Goal: Complete application form: Complete application form

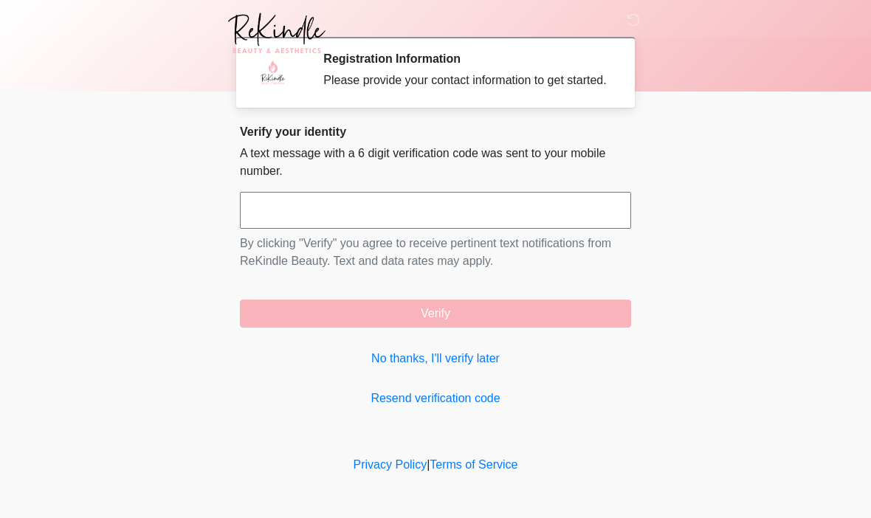
scroll to position [1, 0]
click at [315, 229] on input "text" at bounding box center [435, 210] width 391 height 37
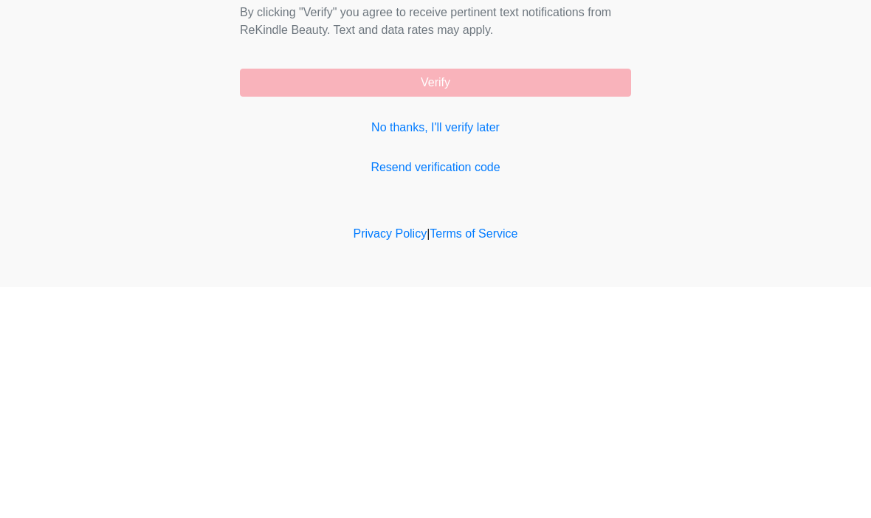
type input "******"
click at [462, 300] on button "Verify" at bounding box center [435, 314] width 391 height 28
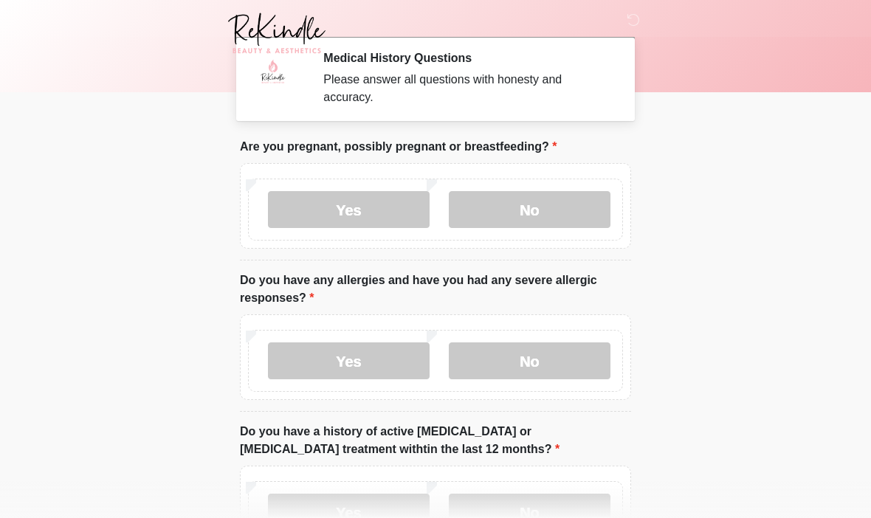
click at [552, 214] on label "No" at bounding box center [530, 209] width 162 height 37
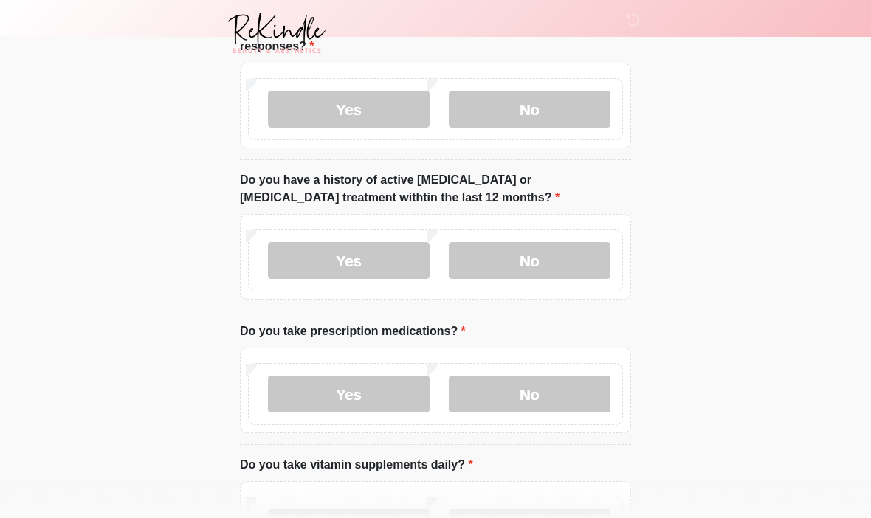
scroll to position [267, 0]
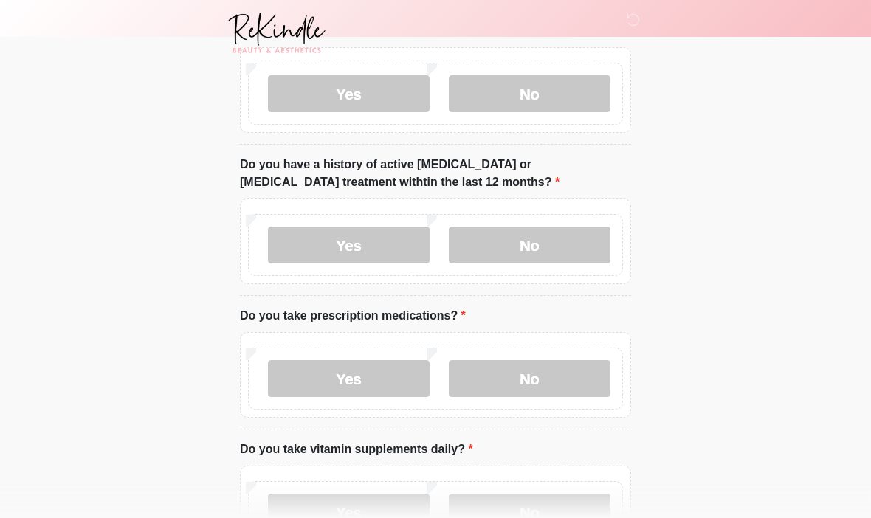
click at [373, 102] on label "Yes" at bounding box center [349, 94] width 162 height 37
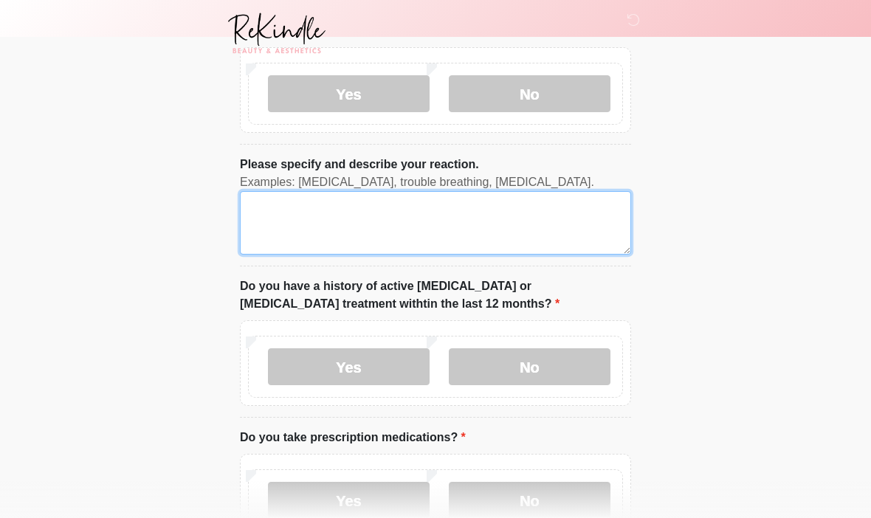
click at [326, 237] on textarea "Please specify and describe your reaction." at bounding box center [435, 223] width 391 height 64
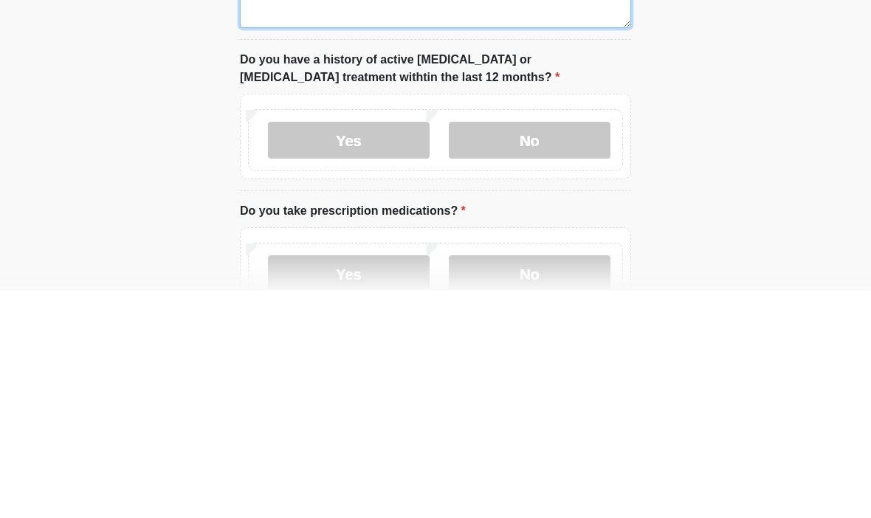
type textarea "*****"
click at [545, 349] on label "No" at bounding box center [530, 367] width 162 height 37
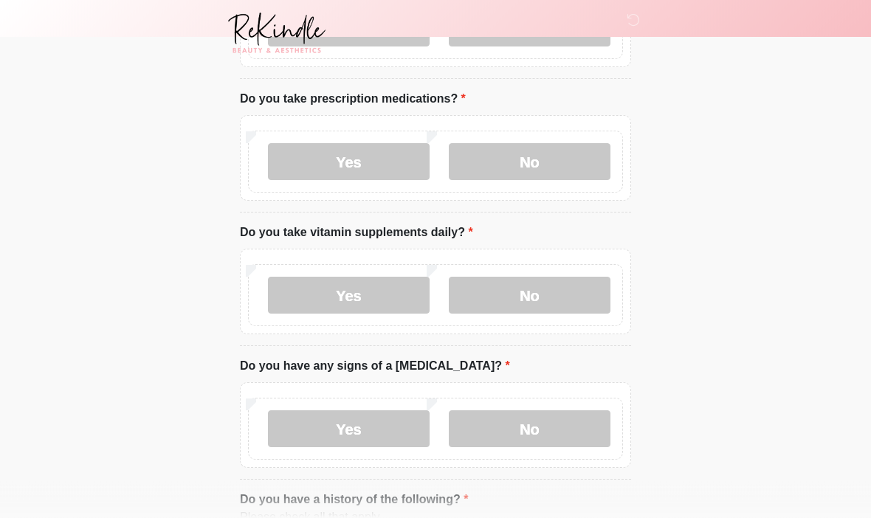
scroll to position [608, 0]
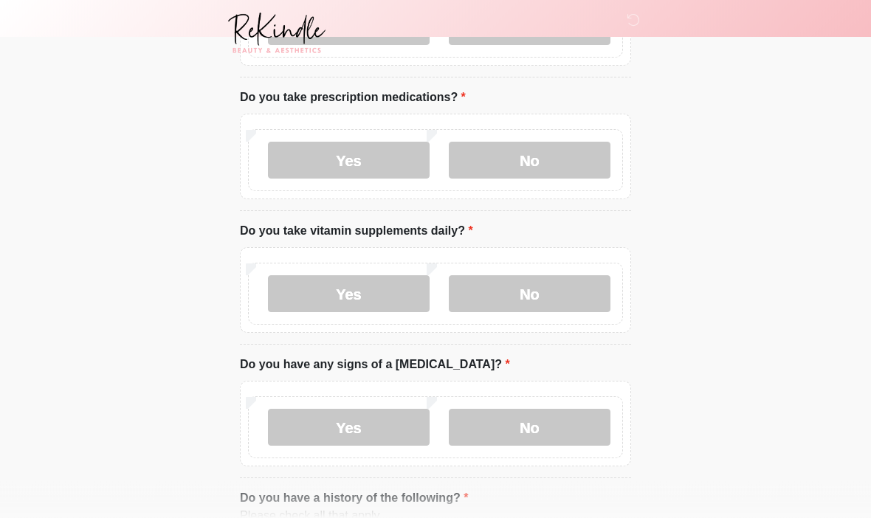
click at [563, 164] on label "No" at bounding box center [530, 161] width 162 height 37
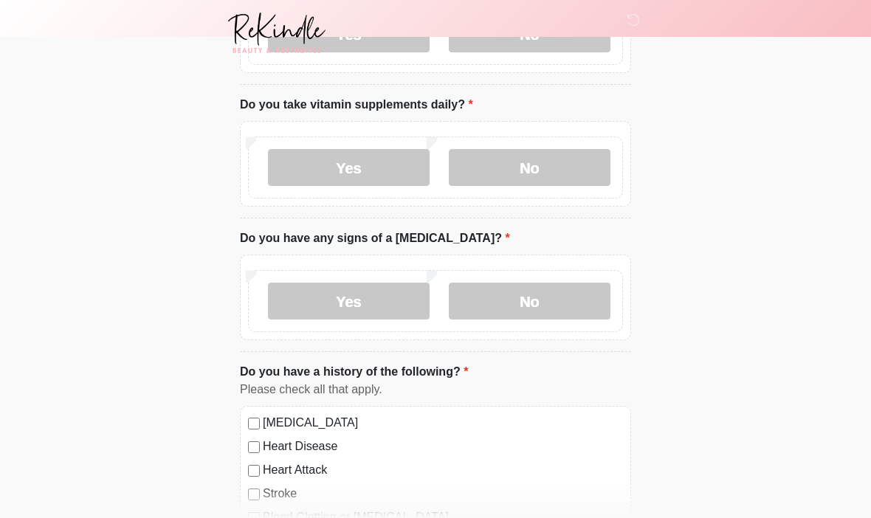
scroll to position [736, 0]
click at [383, 174] on label "Yes" at bounding box center [349, 166] width 162 height 37
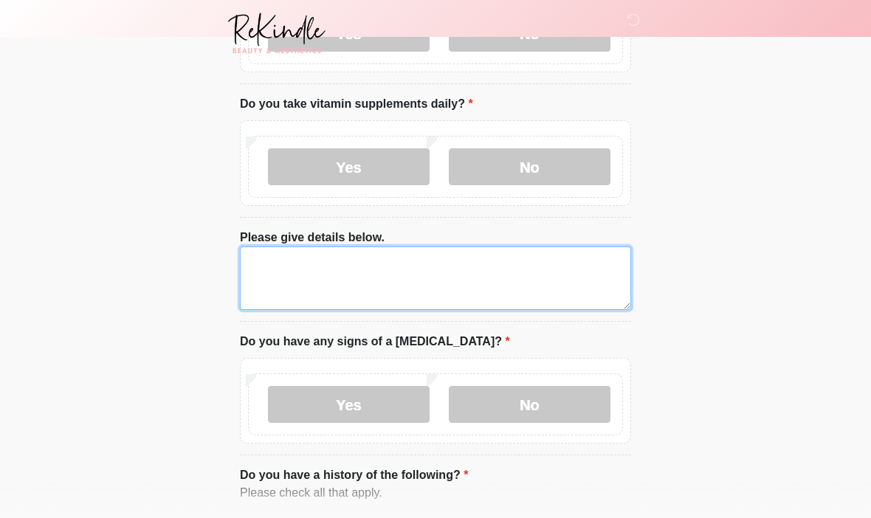
click at [350, 279] on textarea "Please give details below." at bounding box center [435, 279] width 391 height 64
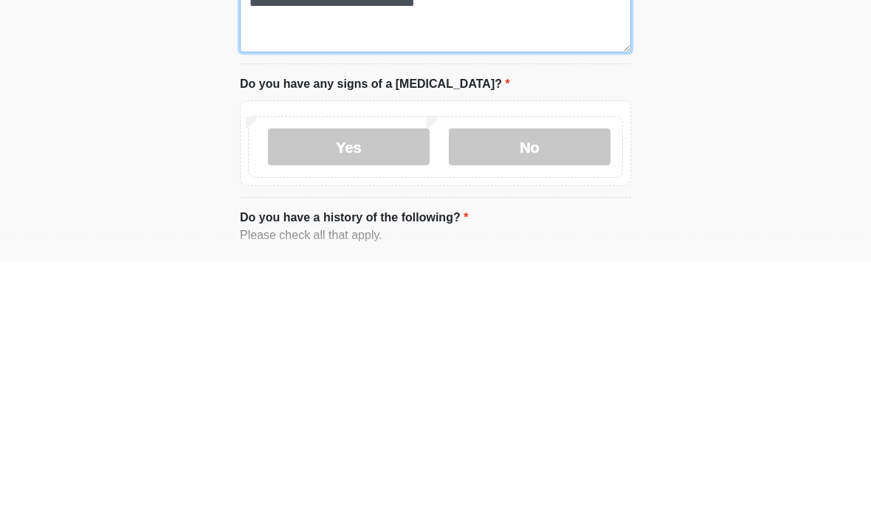
type textarea "**********"
click at [548, 386] on label "No" at bounding box center [530, 404] width 162 height 37
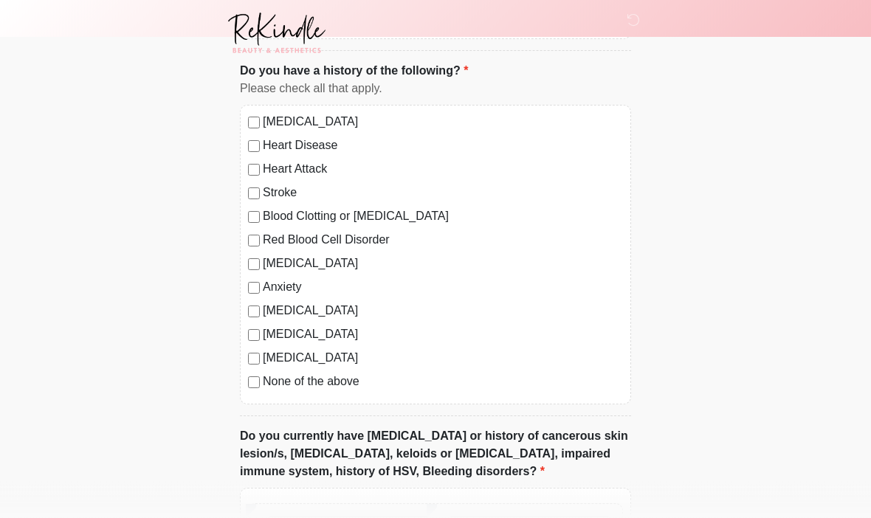
scroll to position [1146, 0]
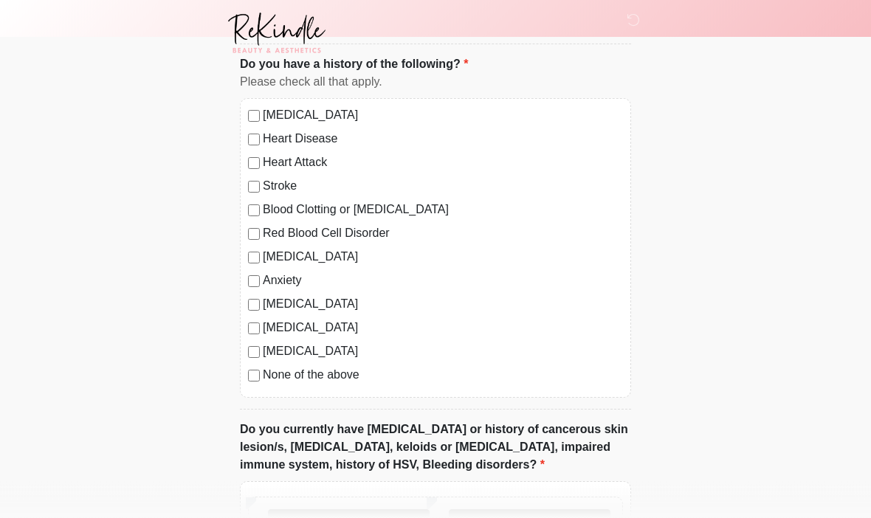
click at [257, 387] on div "High Blood Pressure Heart Disease Heart Attack Stroke Blood Clotting or Bleedin…" at bounding box center [435, 249] width 391 height 300
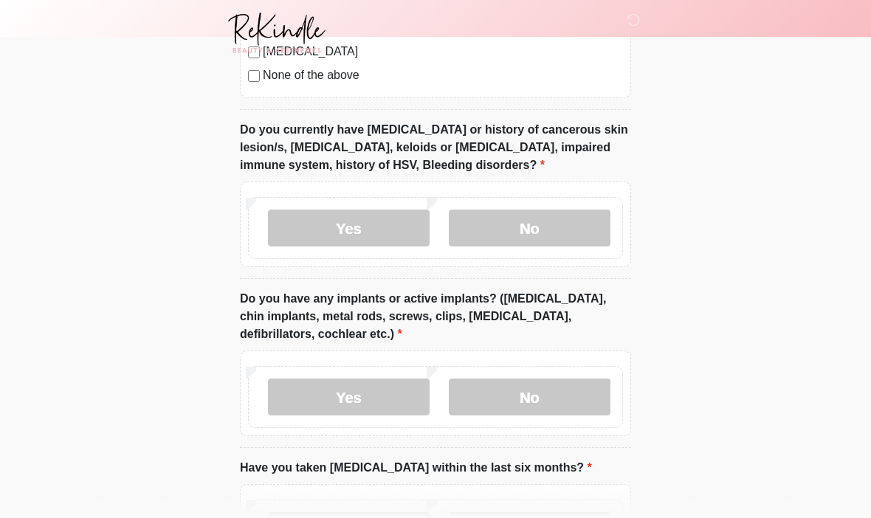
scroll to position [1447, 0]
click at [569, 234] on label "No" at bounding box center [530, 228] width 162 height 37
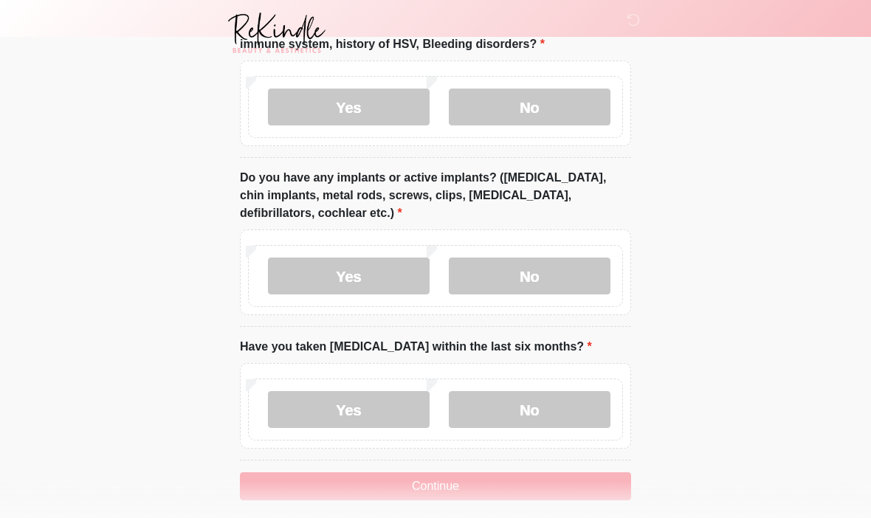
scroll to position [1574, 0]
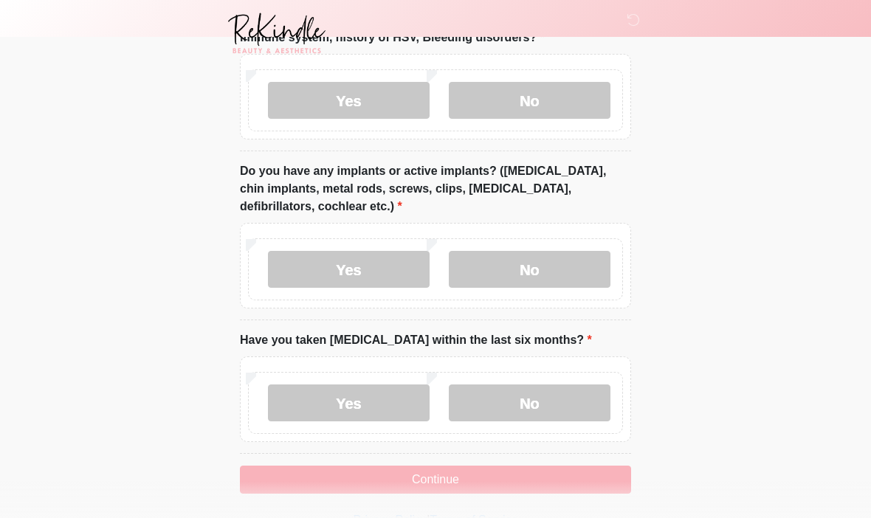
click at [366, 267] on label "Yes" at bounding box center [349, 269] width 162 height 37
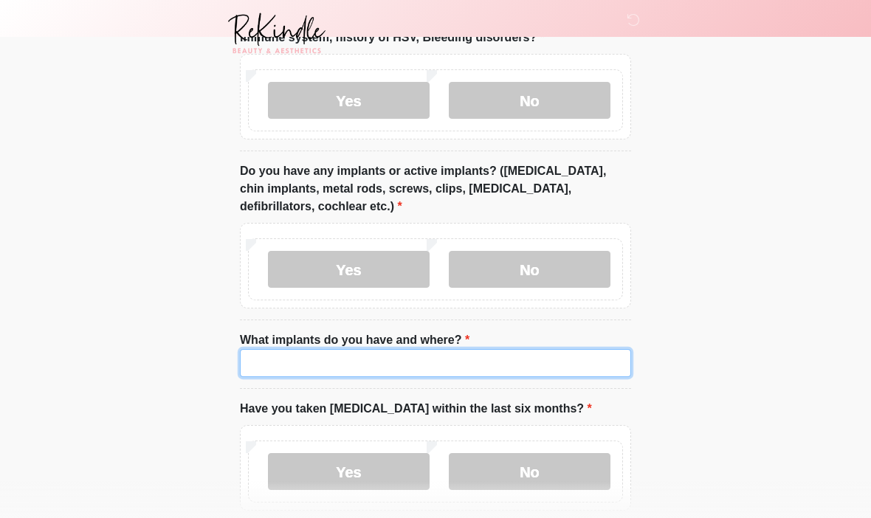
click at [330, 352] on input "What implants do you have and where?" at bounding box center [435, 363] width 391 height 28
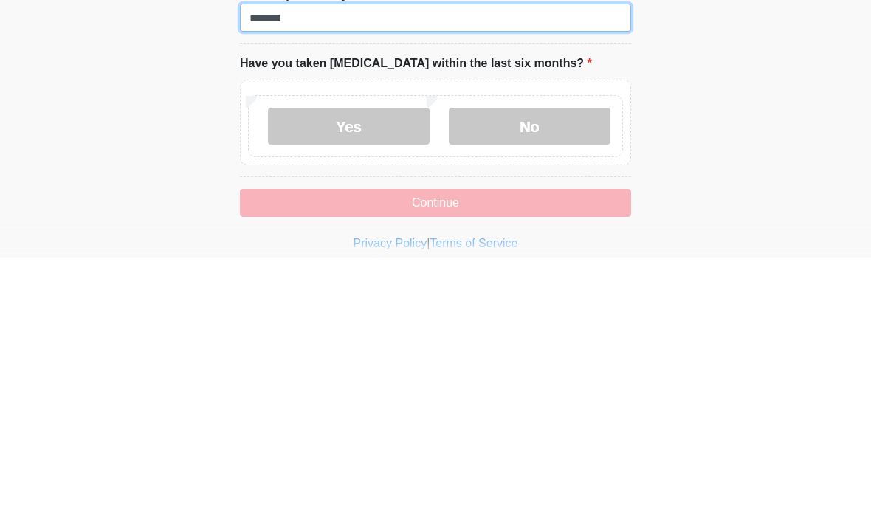
scroll to position [1660, 0]
type input "******"
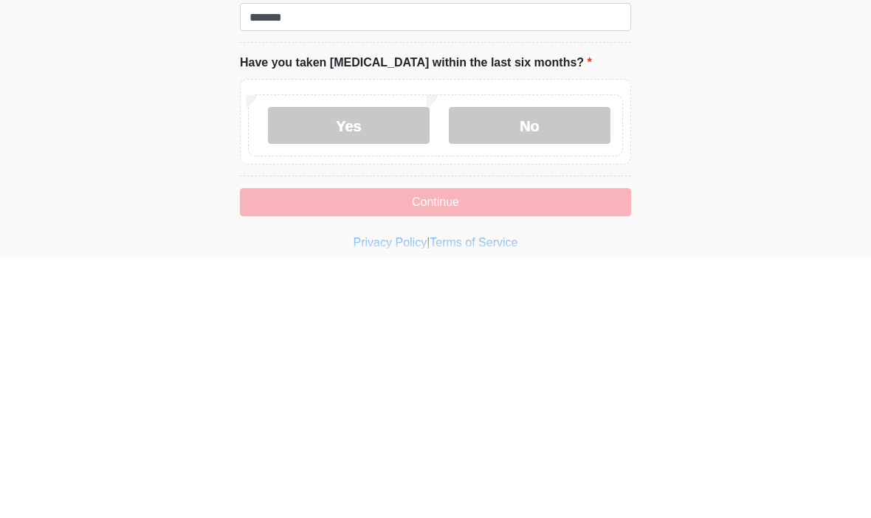
click at [576, 368] on label "No" at bounding box center [530, 386] width 162 height 37
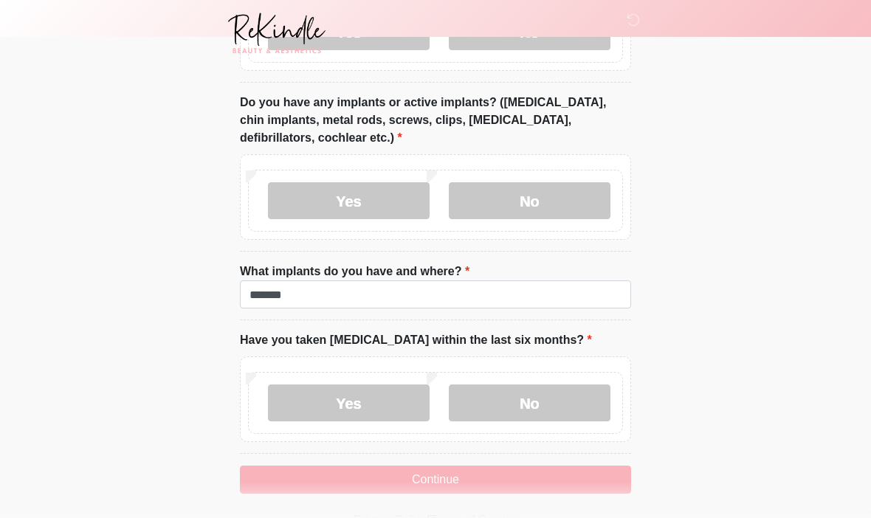
click at [503, 483] on button "Continue" at bounding box center [435, 480] width 391 height 28
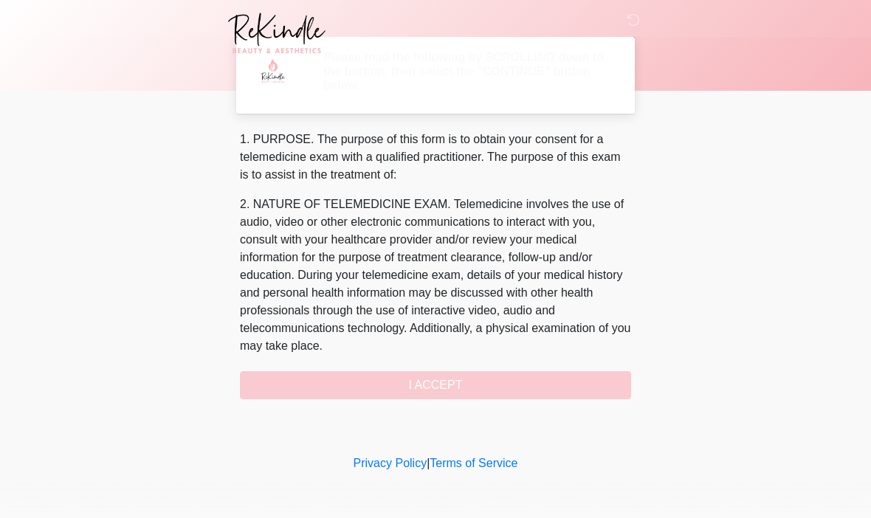
scroll to position [0, 0]
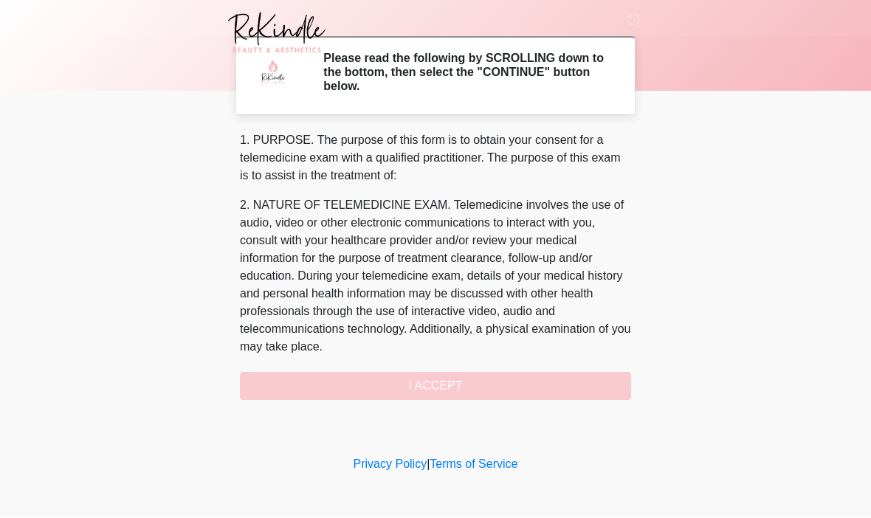
click at [452, 394] on div "1. PURPOSE. The purpose of this form is to obtain your consent for a telemedici…" at bounding box center [435, 266] width 391 height 269
click at [439, 385] on div "1. PURPOSE. The purpose of this form is to obtain your consent for a telemedici…" at bounding box center [435, 266] width 391 height 269
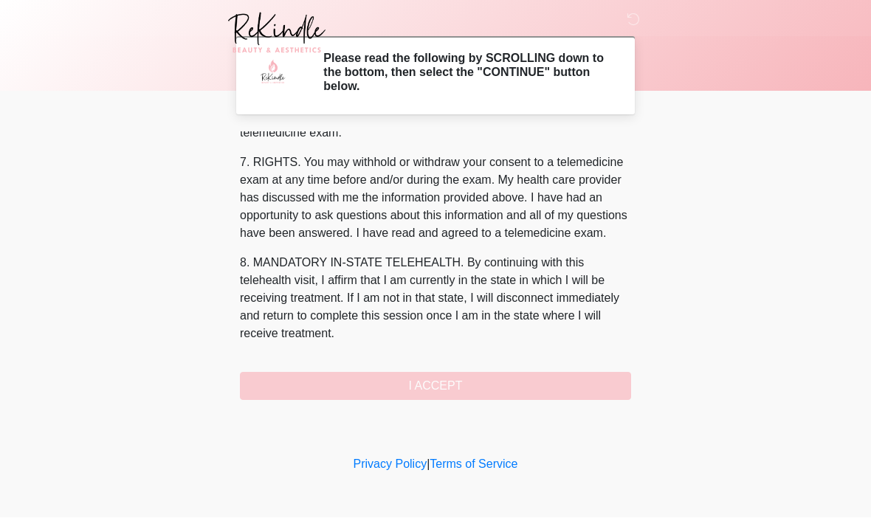
scroll to position [634, 0]
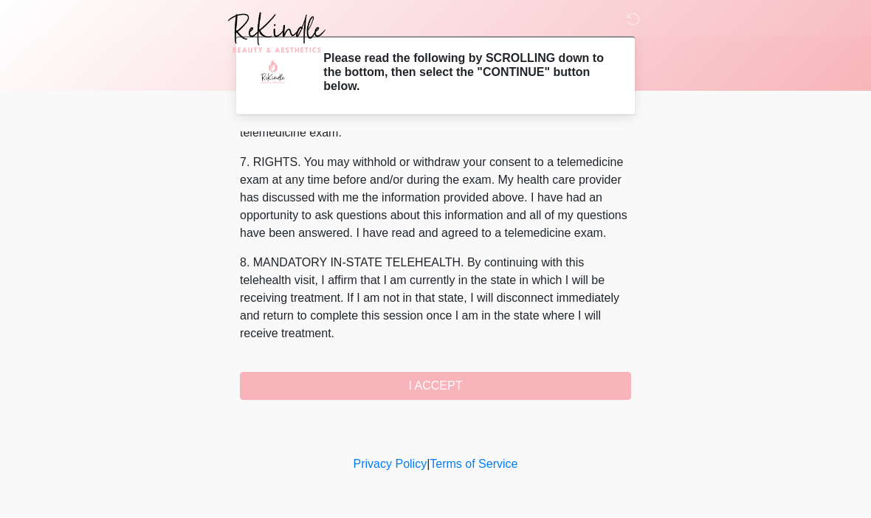
click at [432, 388] on button "I ACCEPT" at bounding box center [435, 387] width 391 height 28
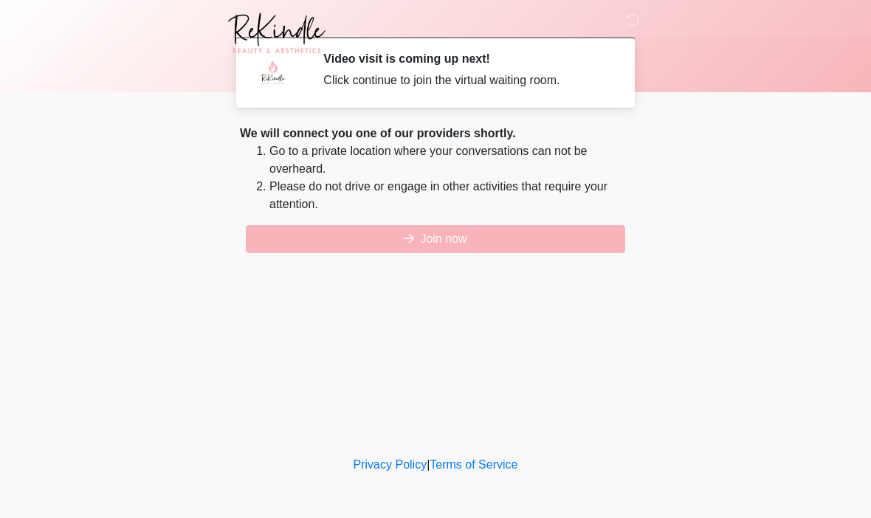
click at [555, 232] on button "Join now" at bounding box center [436, 239] width 380 height 28
